Goal: Information Seeking & Learning: Learn about a topic

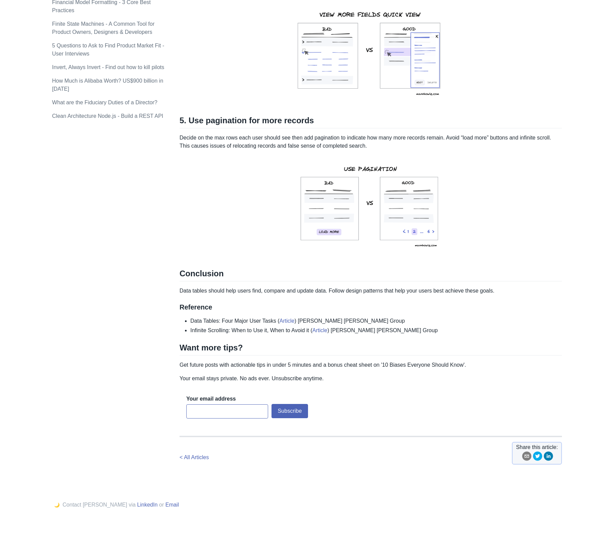
scroll to position [689, 0]
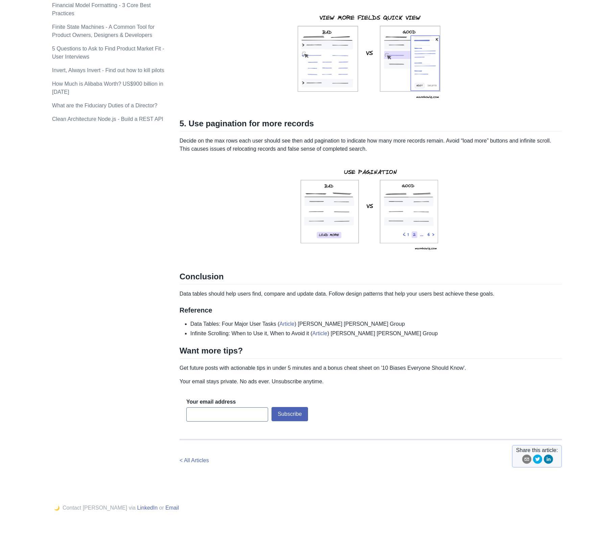
click at [486, 249] on p at bounding box center [371, 210] width 383 height 105
